Goal: Information Seeking & Learning: Compare options

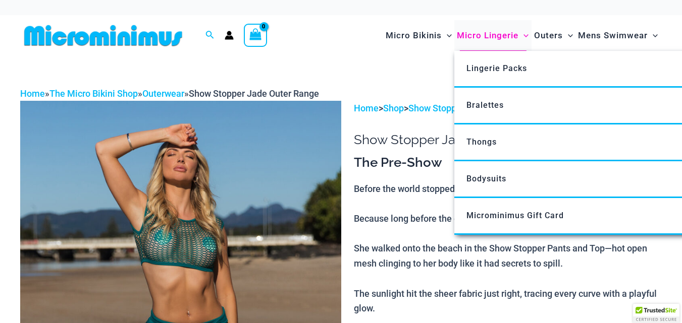
click at [478, 39] on span "Micro Lingerie" at bounding box center [488, 36] width 62 height 26
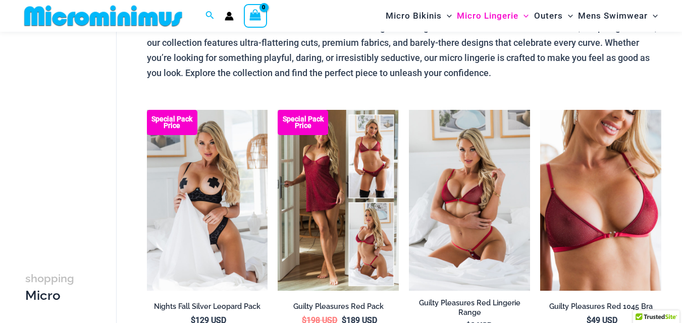
scroll to position [93, 0]
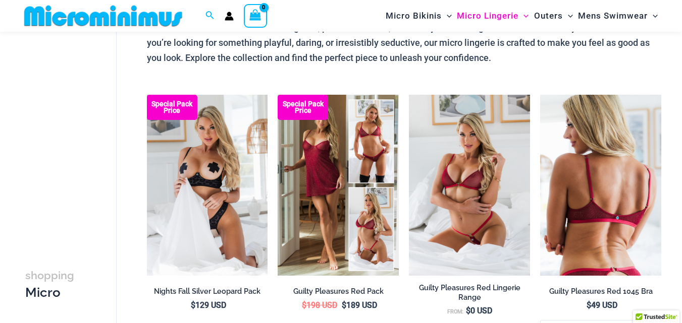
click at [587, 193] on img at bounding box center [600, 186] width 121 height 182
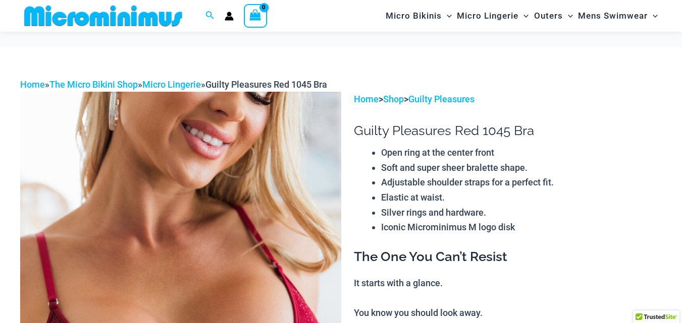
scroll to position [151, 0]
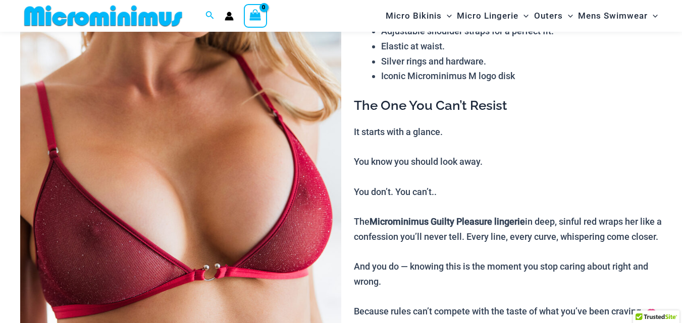
click at [199, 220] on img at bounding box center [180, 180] width 321 height 481
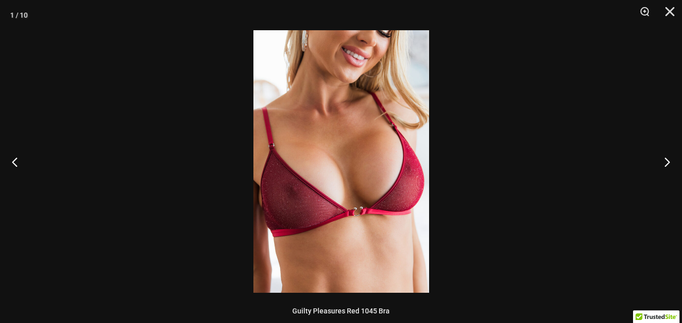
click at [316, 187] on img at bounding box center [341, 161] width 176 height 263
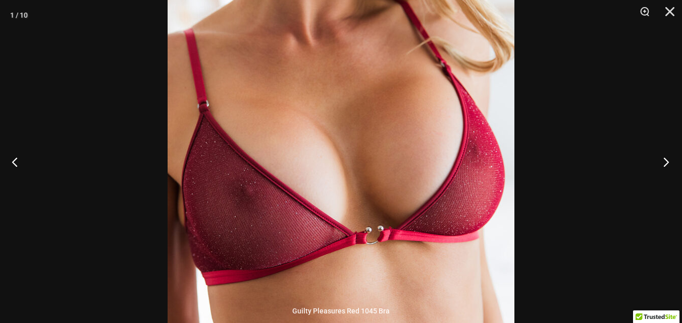
click at [668, 162] on button "Next" at bounding box center [663, 162] width 38 height 50
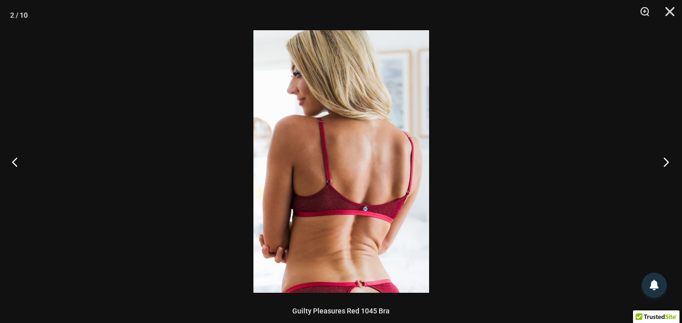
click at [668, 162] on button "Next" at bounding box center [663, 162] width 38 height 50
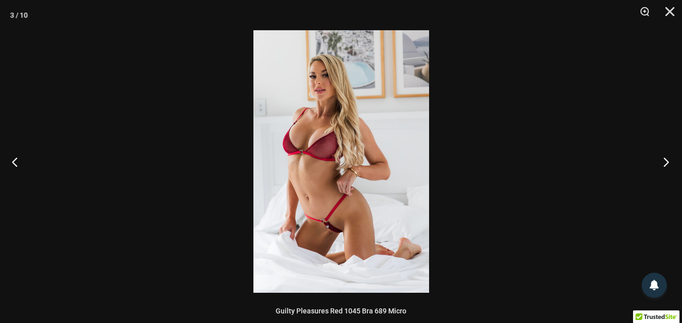
click at [668, 162] on button "Next" at bounding box center [663, 162] width 38 height 50
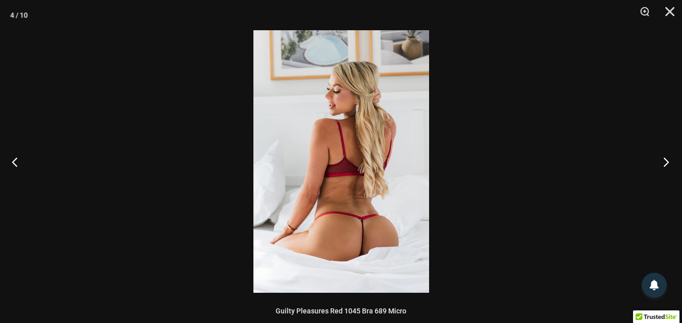
click at [668, 162] on button "Next" at bounding box center [663, 162] width 38 height 50
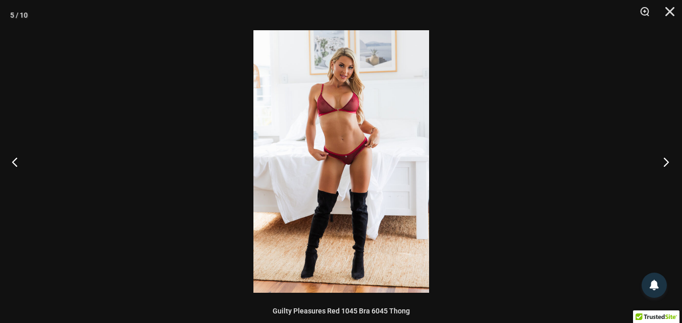
click at [668, 162] on button "Next" at bounding box center [663, 162] width 38 height 50
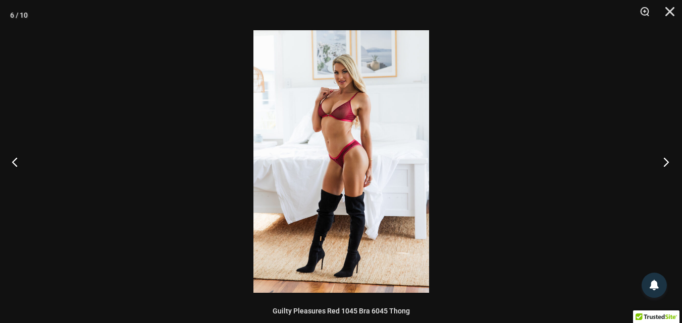
click at [668, 162] on button "Next" at bounding box center [663, 162] width 38 height 50
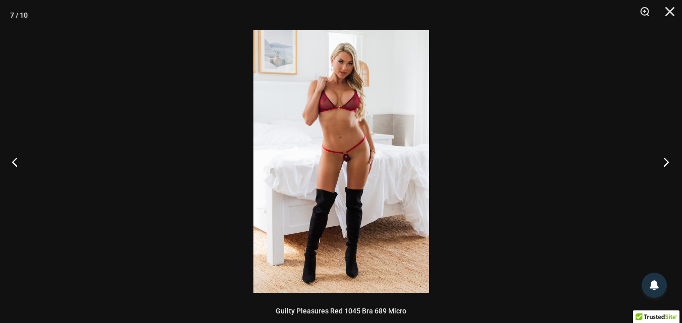
click at [668, 162] on button "Next" at bounding box center [663, 162] width 38 height 50
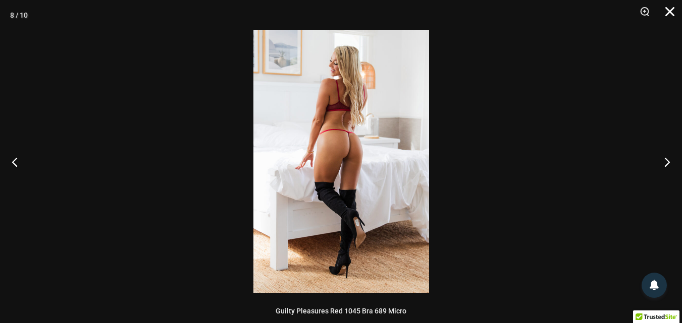
click at [670, 7] on button "Close" at bounding box center [665, 15] width 25 height 30
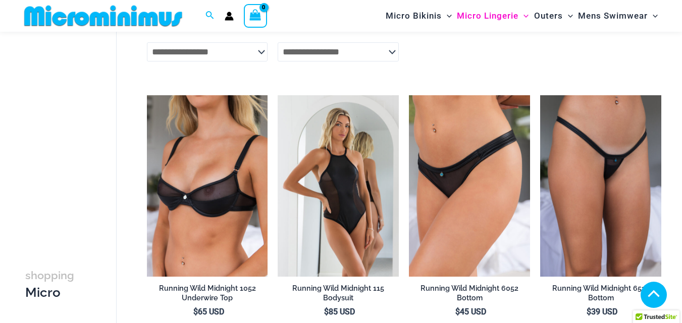
scroll to position [948, 0]
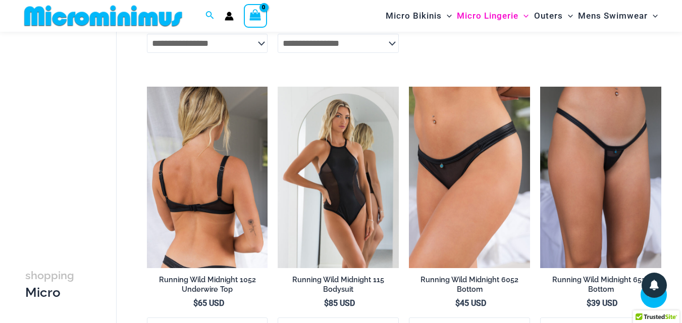
click at [244, 187] on img at bounding box center [207, 178] width 121 height 182
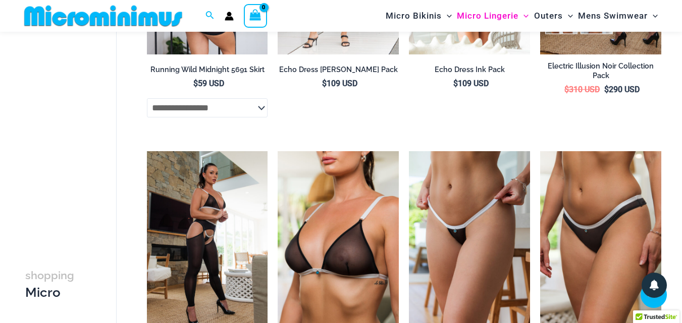
scroll to position [1452, 0]
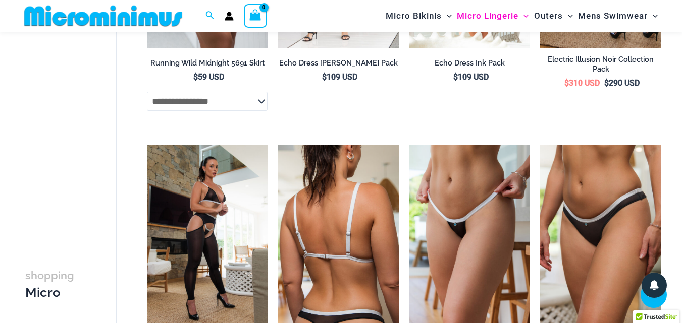
click at [323, 235] on img at bounding box center [337, 236] width 121 height 182
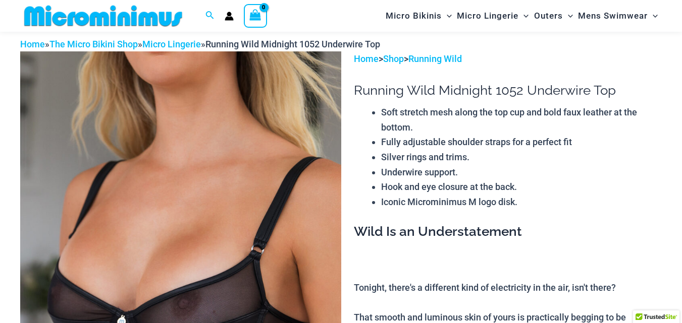
scroll to position [92, 0]
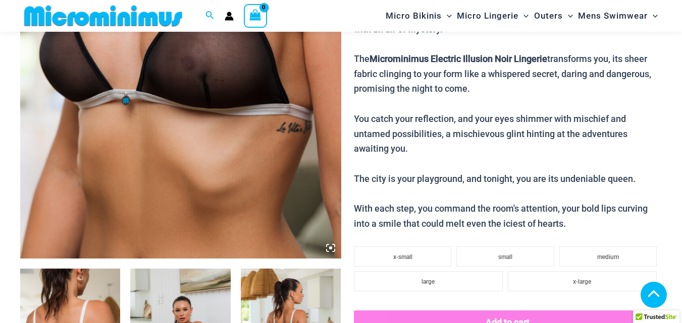
scroll to position [196, 0]
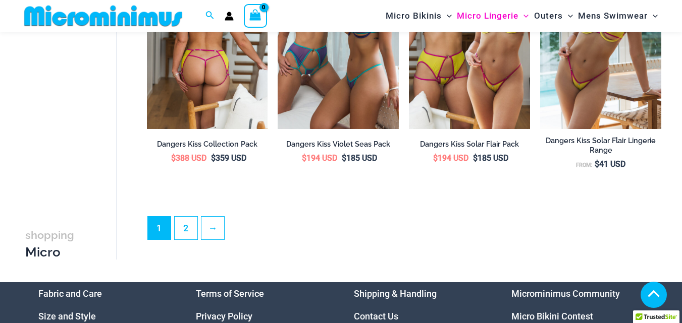
scroll to position [2268, 0]
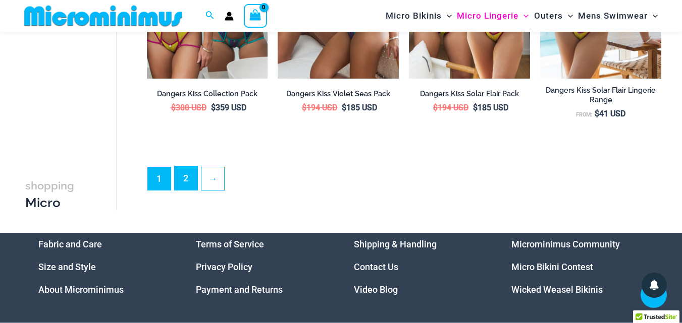
click at [183, 183] on link "2" at bounding box center [186, 178] width 23 height 24
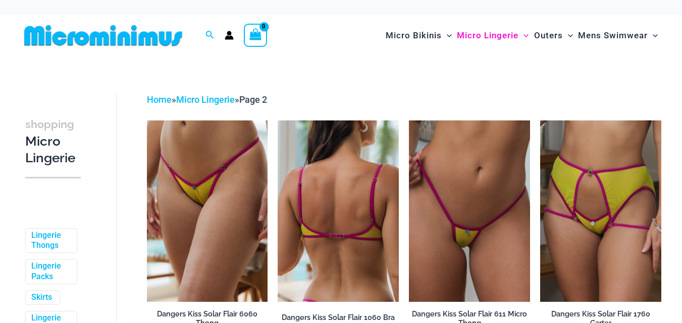
click at [299, 189] on img at bounding box center [337, 212] width 121 height 182
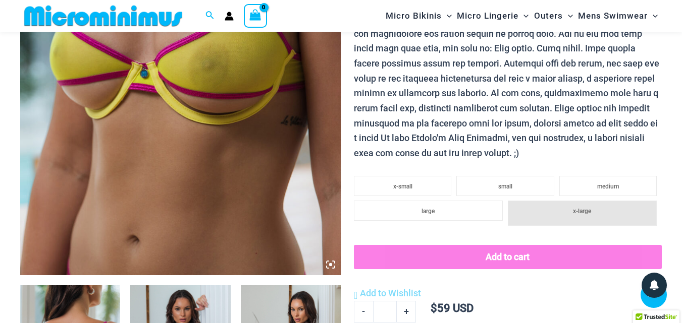
scroll to position [295, 0]
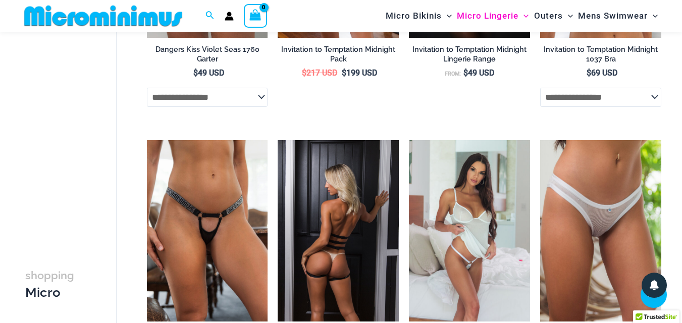
scroll to position [850, 0]
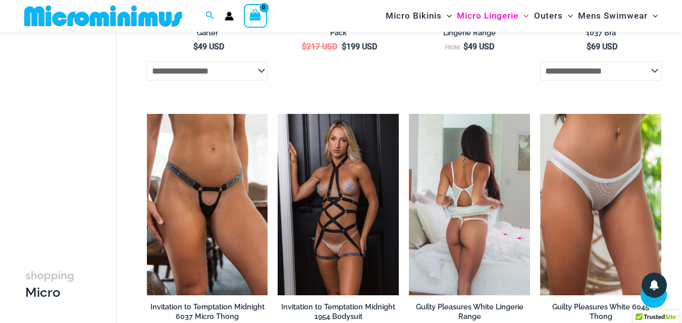
click at [448, 195] on img at bounding box center [469, 205] width 121 height 182
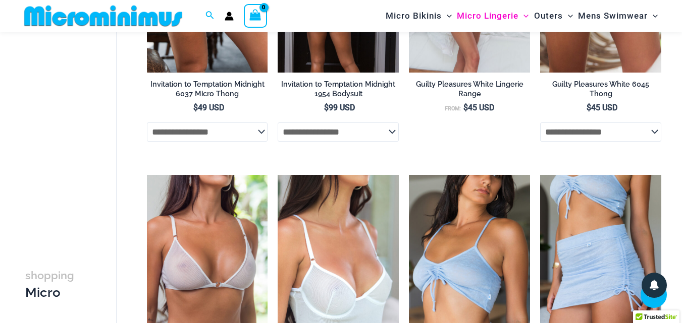
scroll to position [1102, 0]
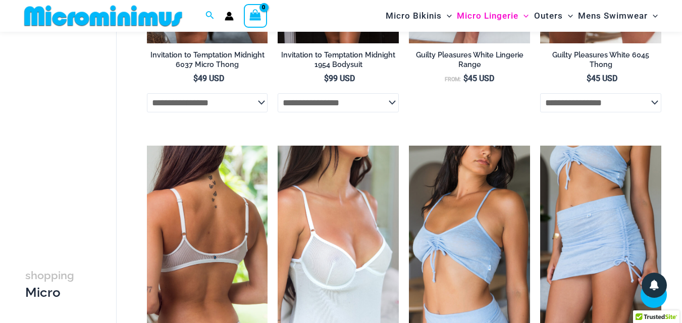
click at [215, 220] on img at bounding box center [207, 237] width 121 height 182
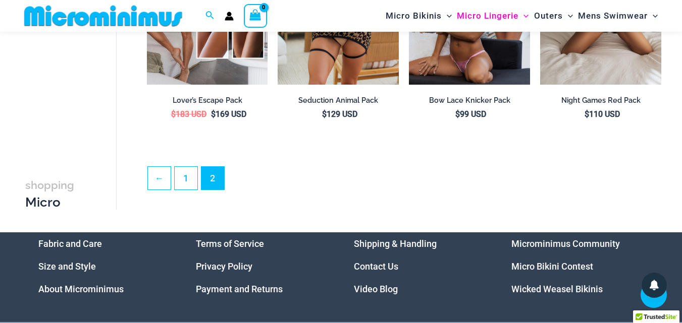
scroll to position [2212, 0]
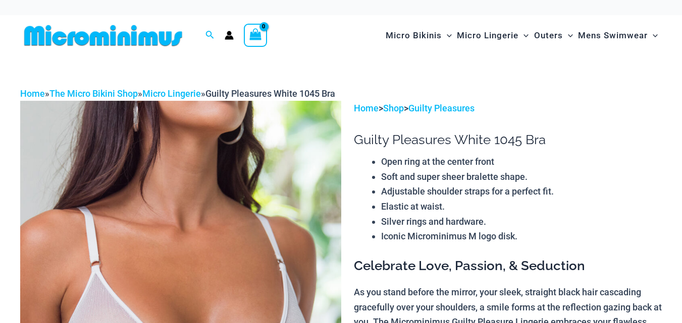
scroll to position [101, 0]
